Goal: Use online tool/utility: Utilize a website feature to perform a specific function

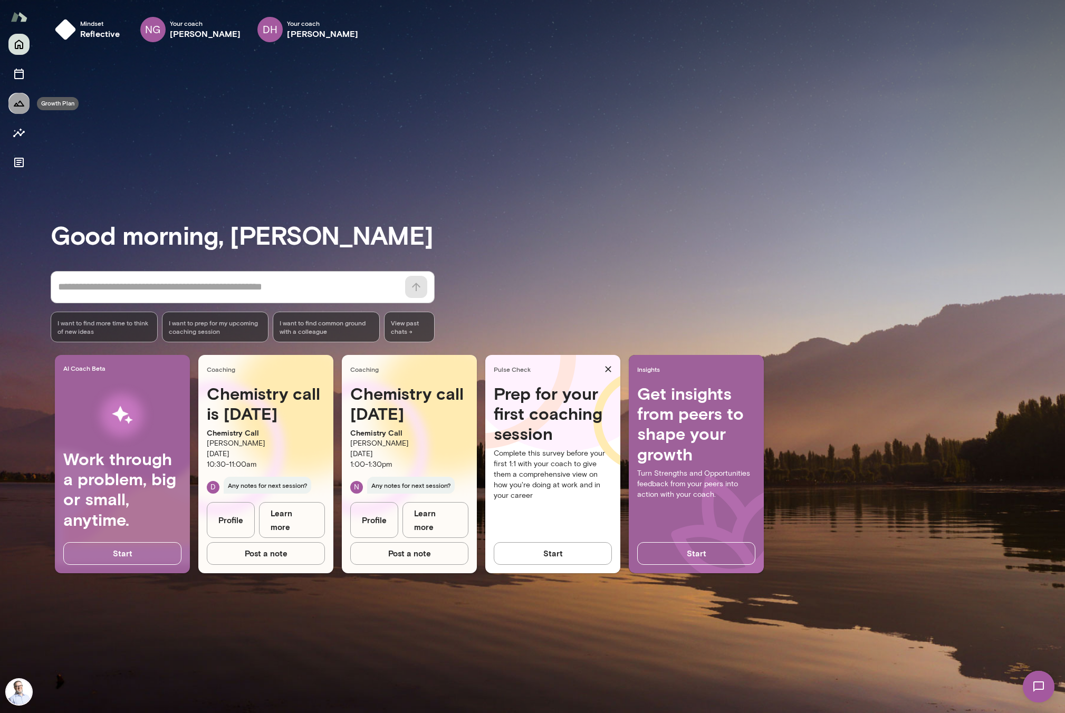
click at [20, 99] on icon "Growth Plan" at bounding box center [19, 103] width 13 height 13
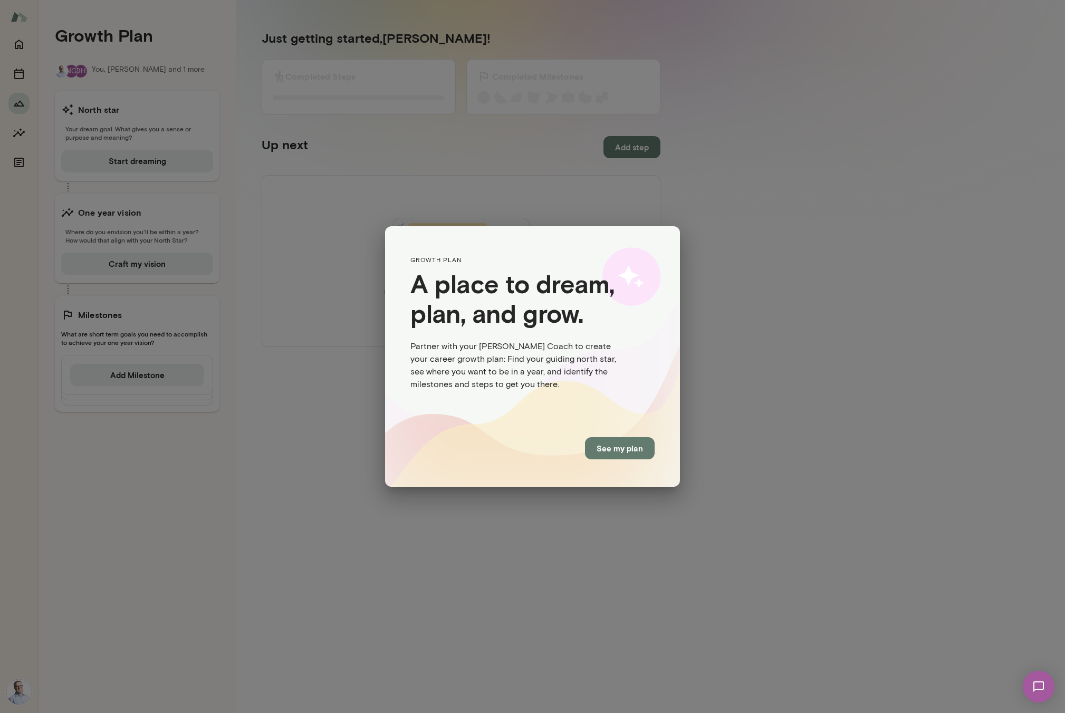
click at [632, 446] on button "See my plan" at bounding box center [620, 448] width 70 height 22
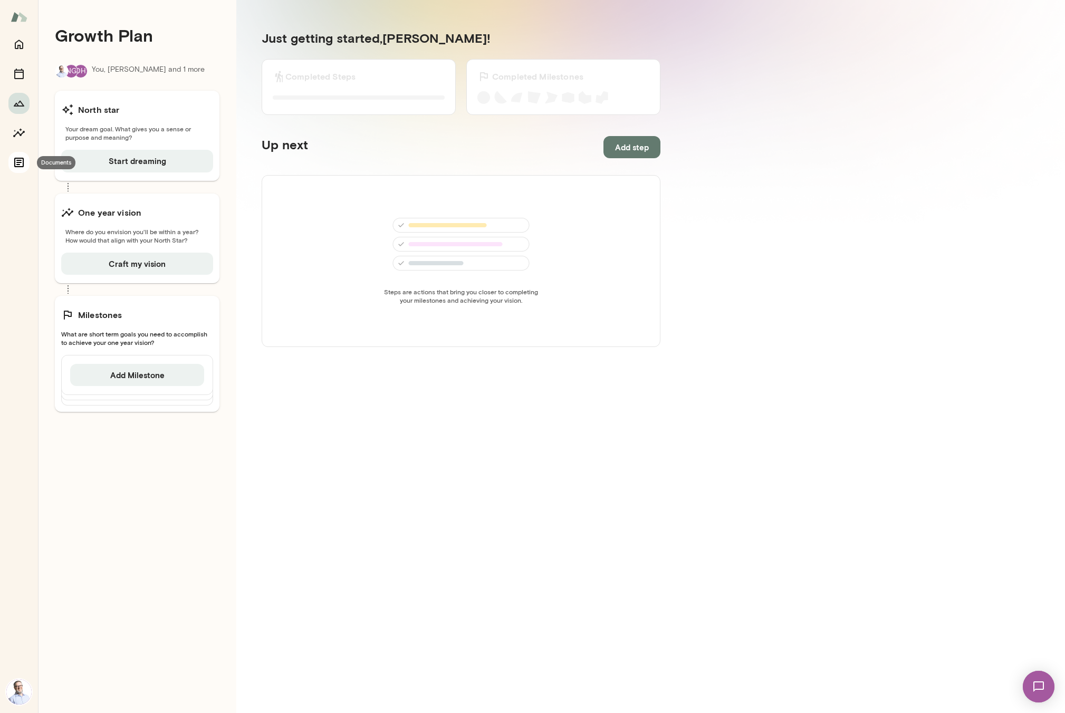
click at [27, 162] on button "Documents" at bounding box center [18, 162] width 21 height 21
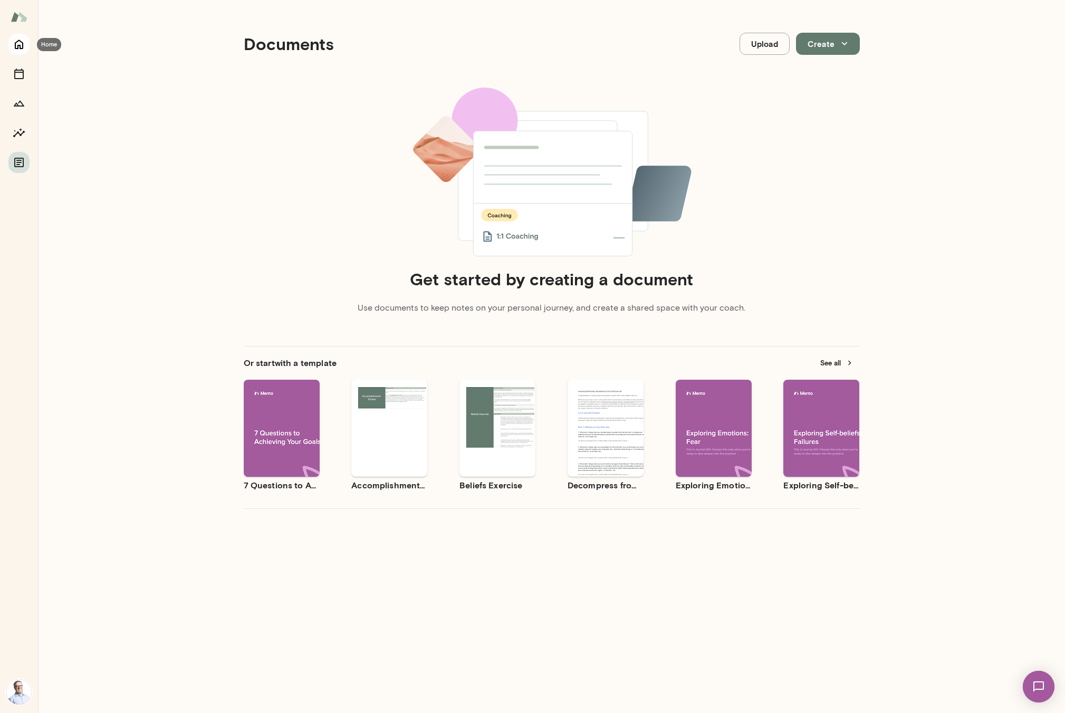
click at [18, 38] on icon "Home" at bounding box center [19, 44] width 13 height 13
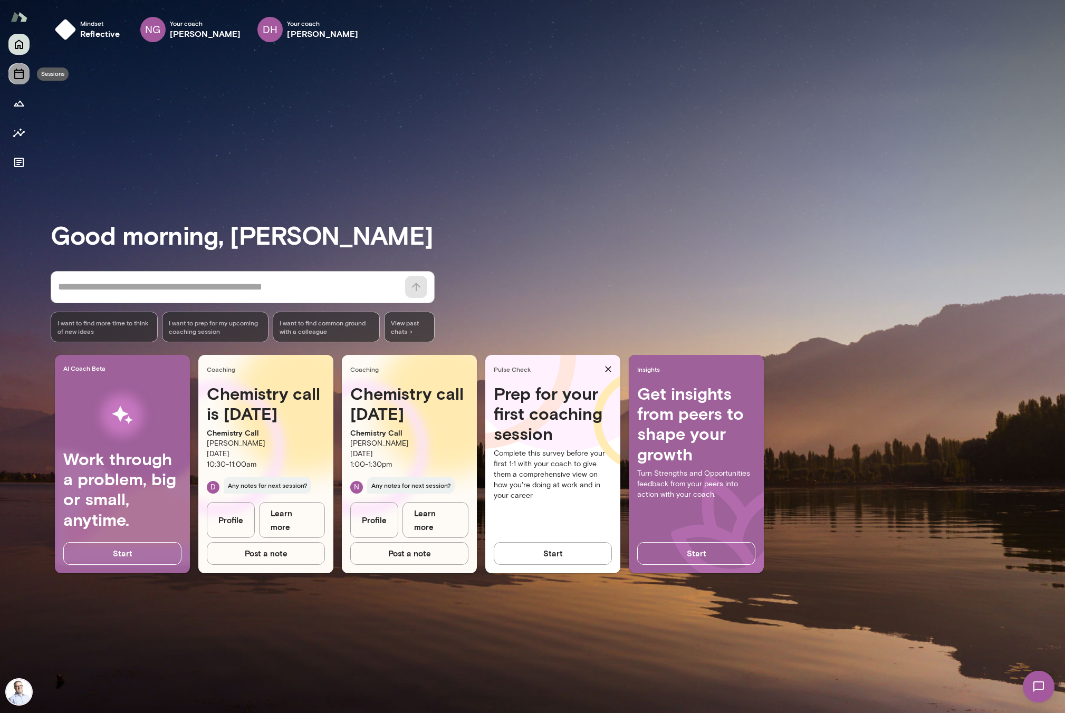
click at [27, 79] on button "Sessions" at bounding box center [18, 73] width 21 height 21
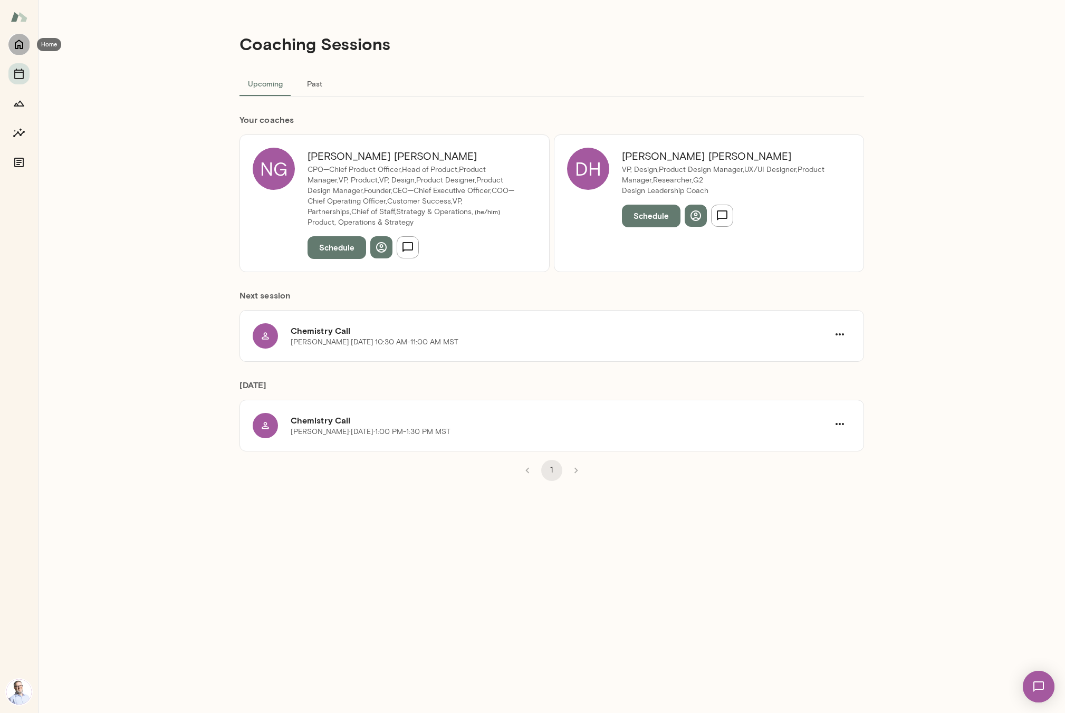
click at [23, 38] on icon "Home" at bounding box center [19, 44] width 13 height 13
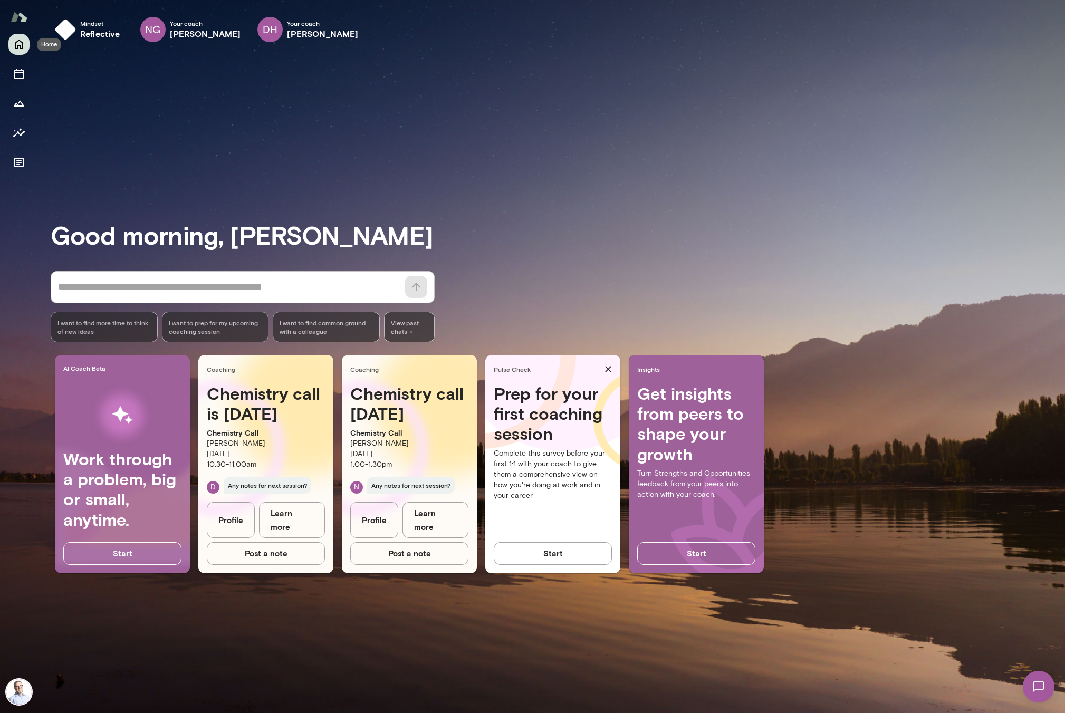
click at [21, 53] on button "Home" at bounding box center [18, 44] width 21 height 21
click at [17, 134] on icon "Insights" at bounding box center [19, 133] width 13 height 13
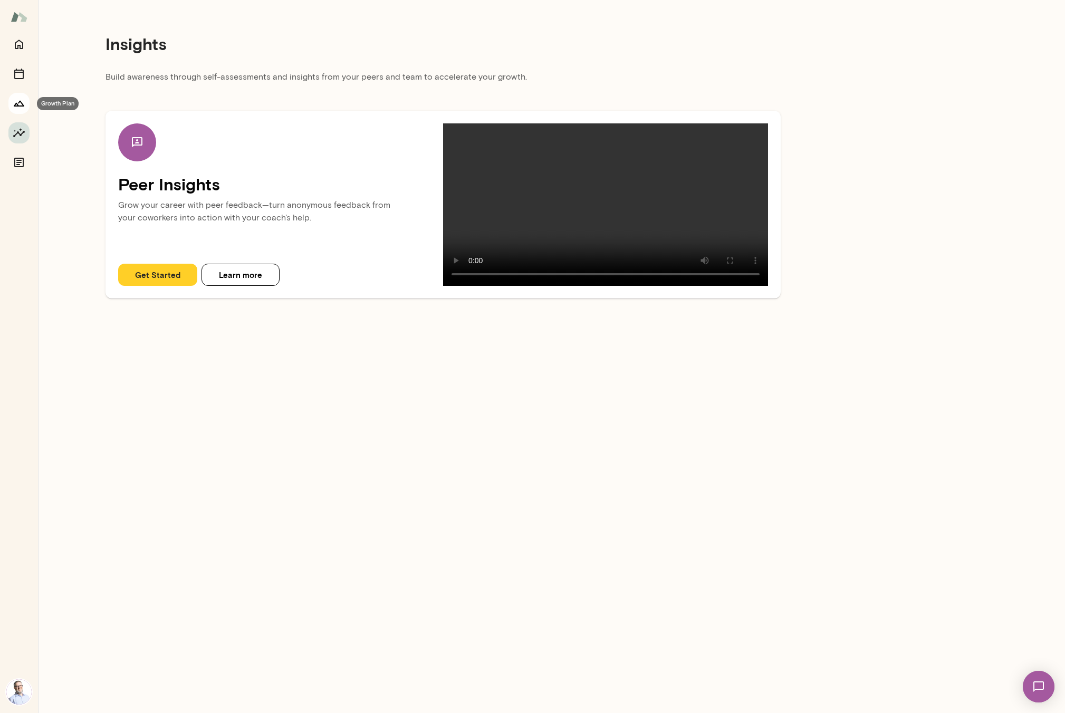
click at [18, 107] on icon "Growth Plan" at bounding box center [19, 103] width 13 height 13
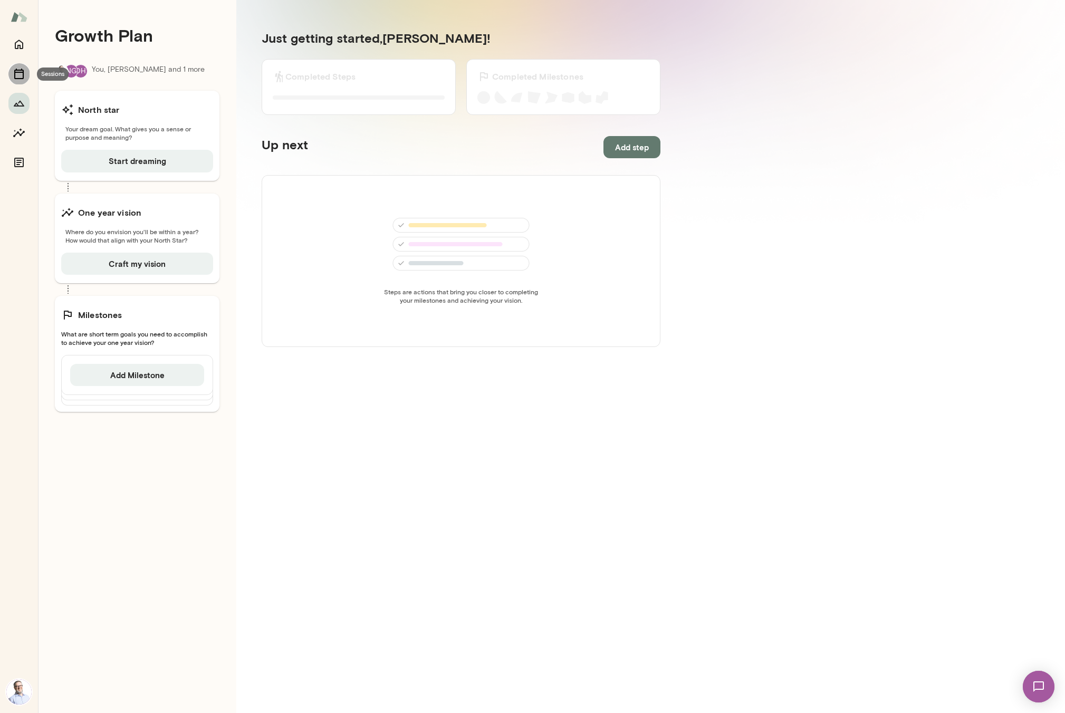
click at [18, 73] on icon "Sessions" at bounding box center [19, 73] width 13 height 13
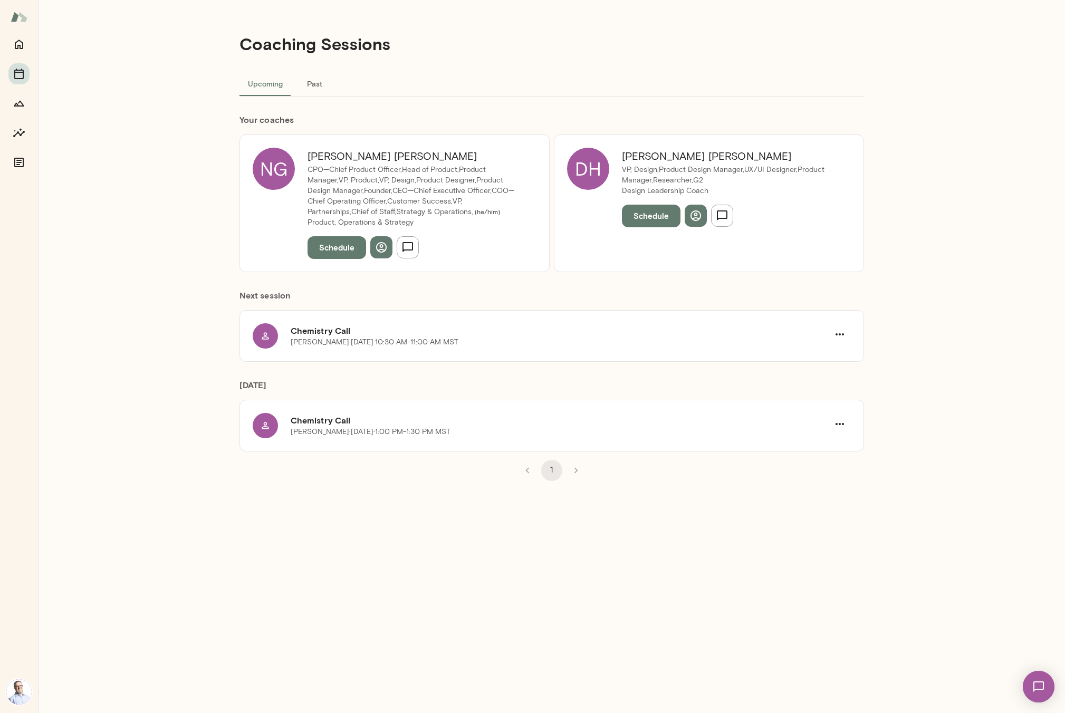
click at [22, 24] on img at bounding box center [19, 17] width 17 height 20
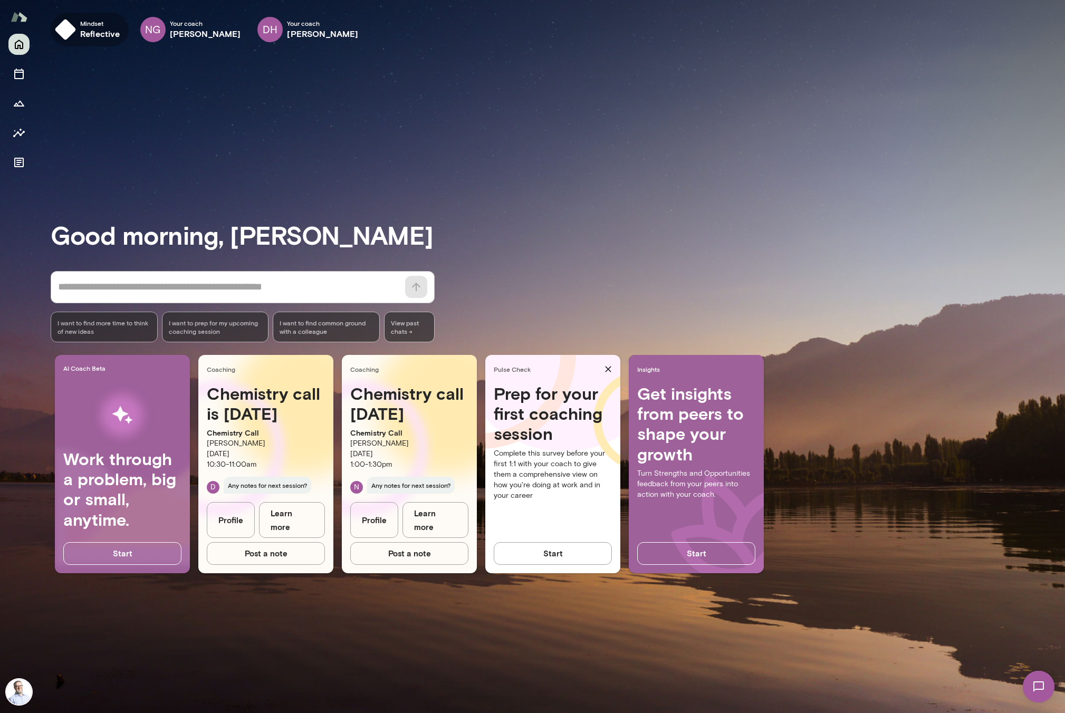
click at [93, 31] on h6 "reflective" at bounding box center [100, 33] width 40 height 13
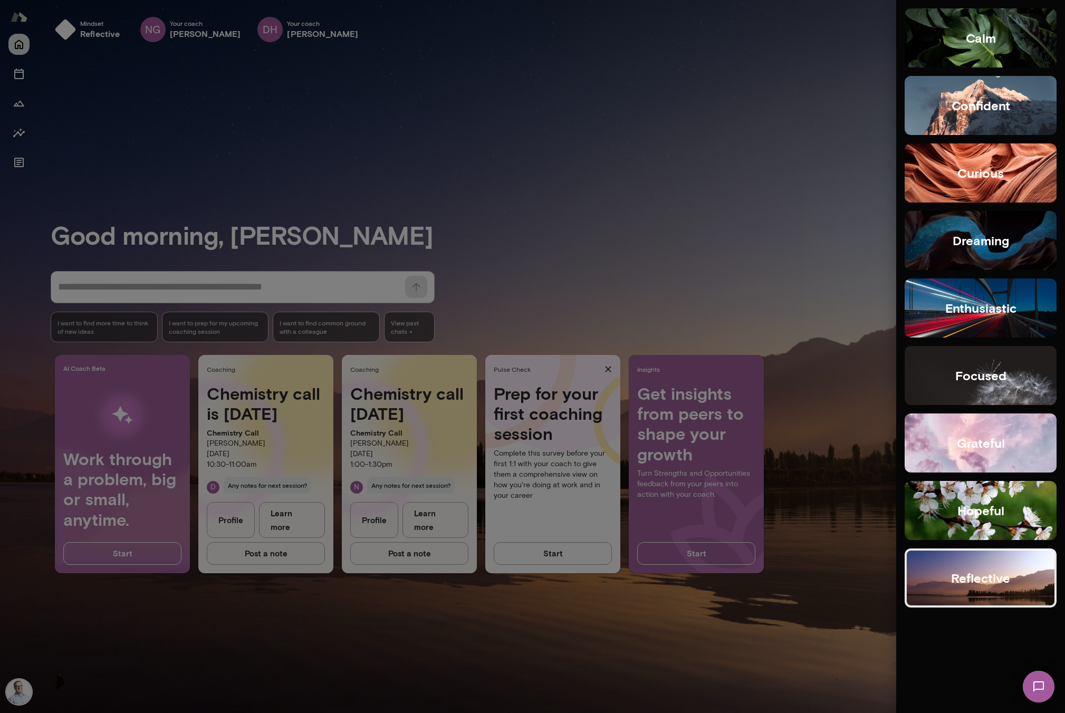
click at [451, 182] on div at bounding box center [532, 356] width 1065 height 713
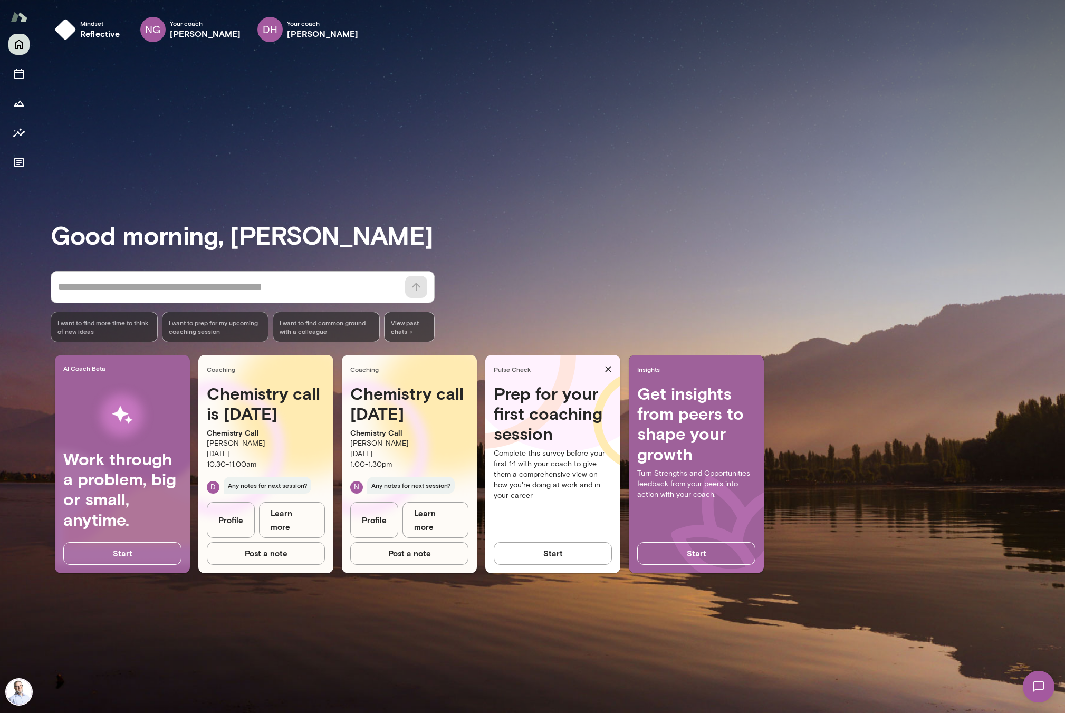
click at [580, 554] on button "Start" at bounding box center [553, 553] width 118 height 22
